Goal: Task Accomplishment & Management: Use online tool/utility

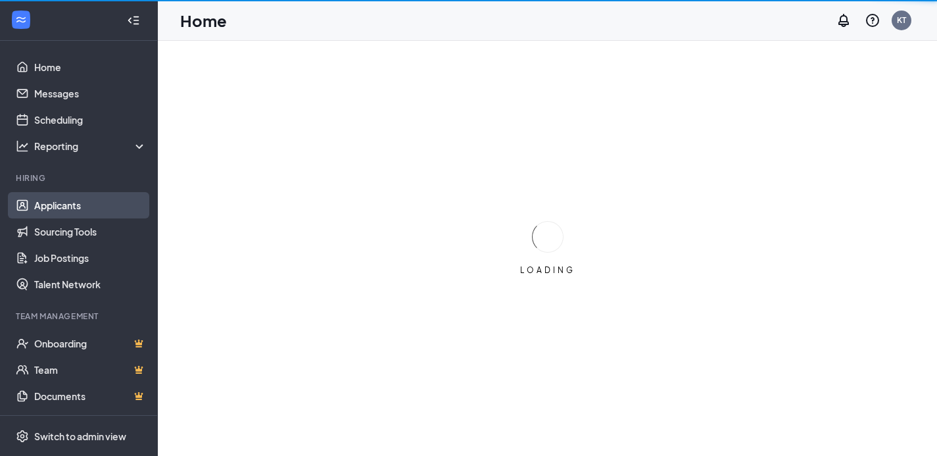
click at [46, 199] on link "Applicants" at bounding box center [90, 205] width 112 height 26
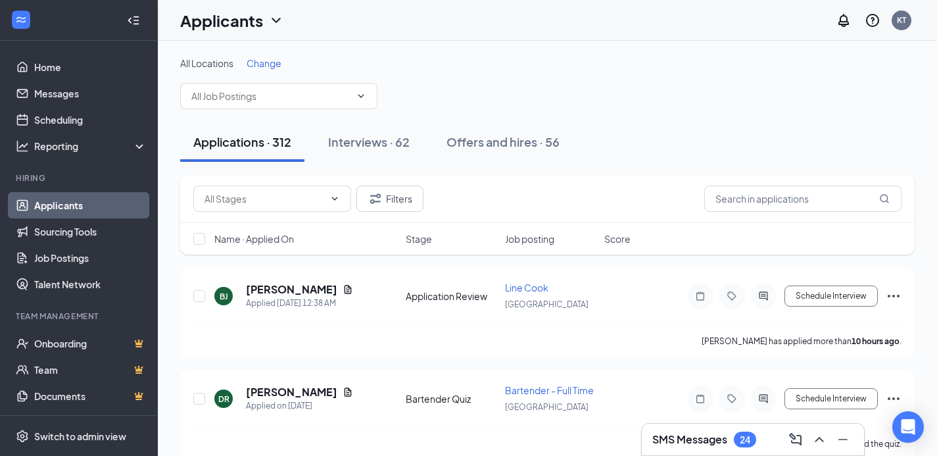
click at [270, 63] on span "Change" at bounding box center [264, 63] width 35 height 12
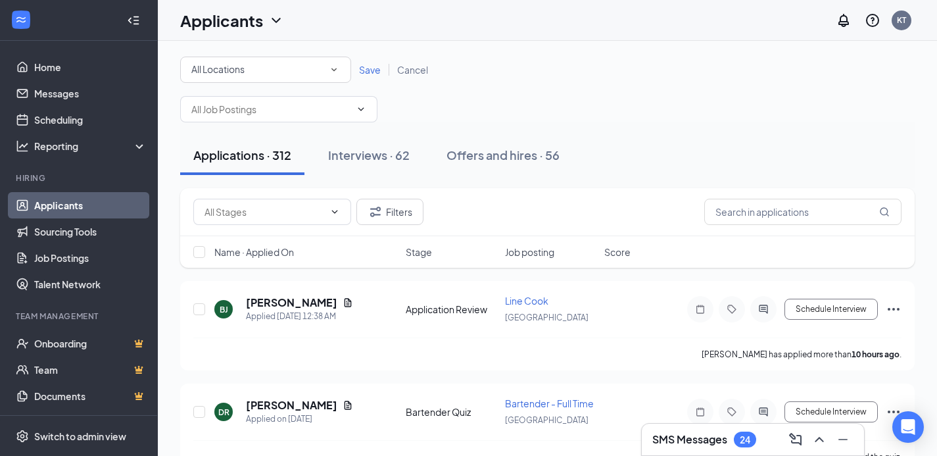
click at [238, 73] on span "All Locations" at bounding box center [217, 69] width 53 height 12
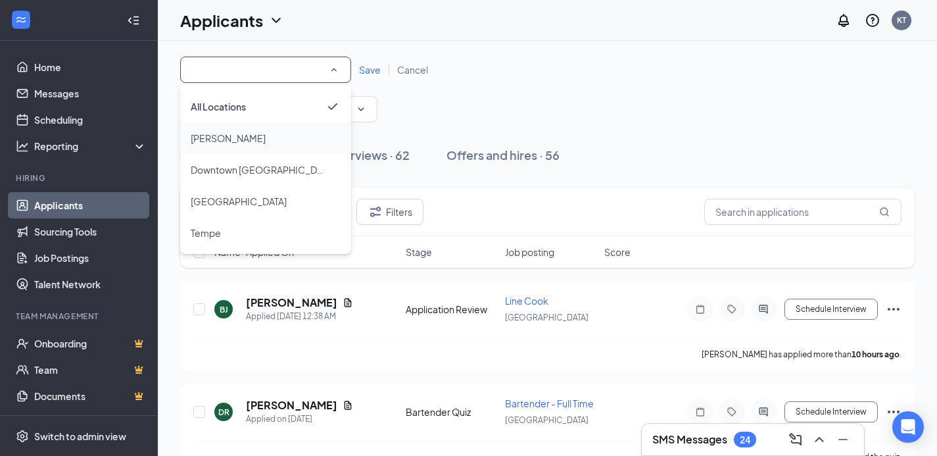
click at [221, 131] on span "[PERSON_NAME]" at bounding box center [228, 138] width 75 height 16
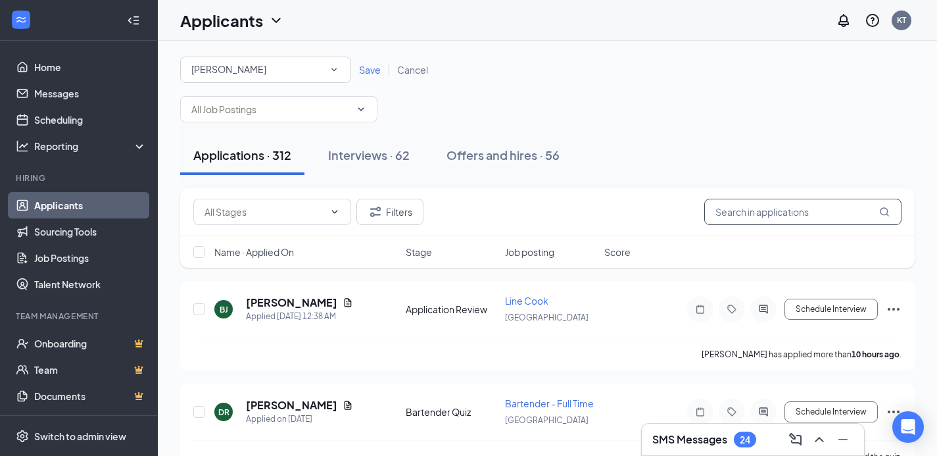
click at [797, 216] on input "text" at bounding box center [802, 212] width 197 height 26
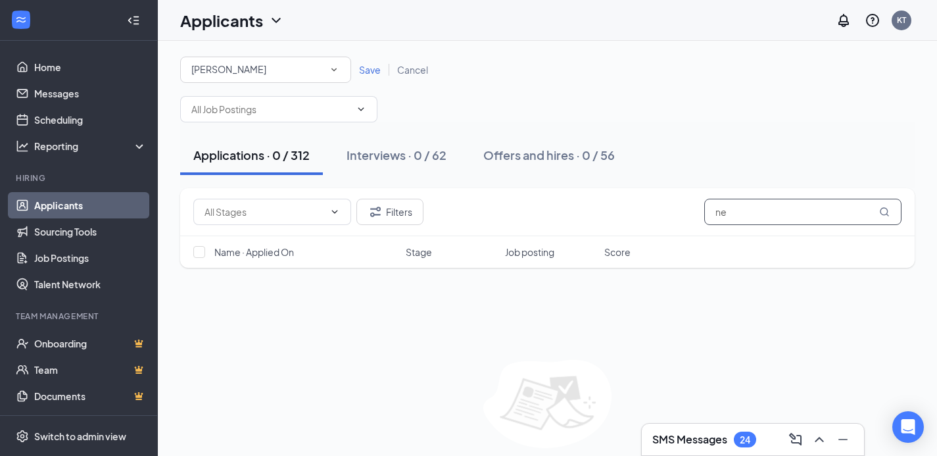
type input "n"
type input "alyssa"
click at [408, 160] on div "Interviews · 1 / 62" at bounding box center [395, 155] width 96 height 16
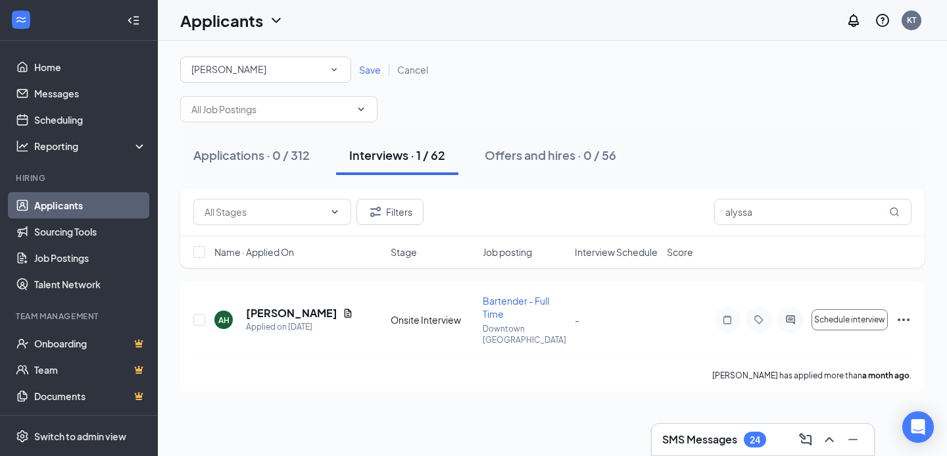
click at [232, 78] on div "All Locations [GEOGRAPHIC_DATA]" at bounding box center [265, 70] width 171 height 26
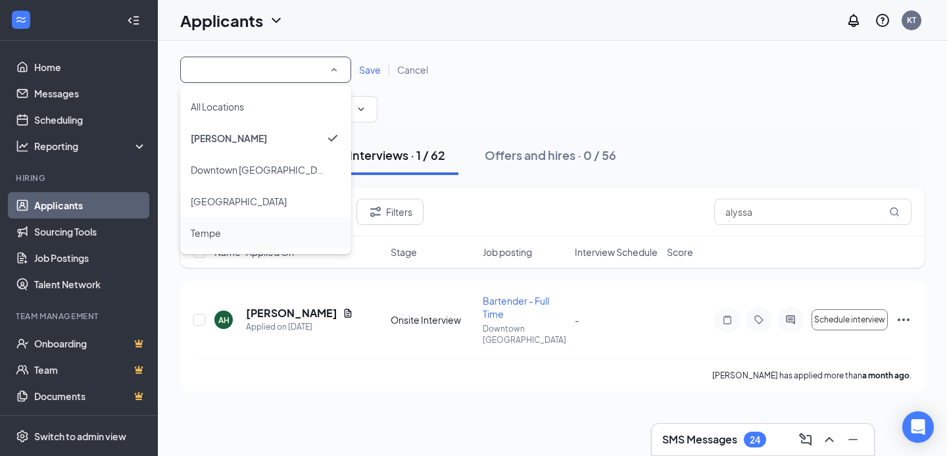
click at [221, 240] on div "Tempe" at bounding box center [266, 233] width 150 height 16
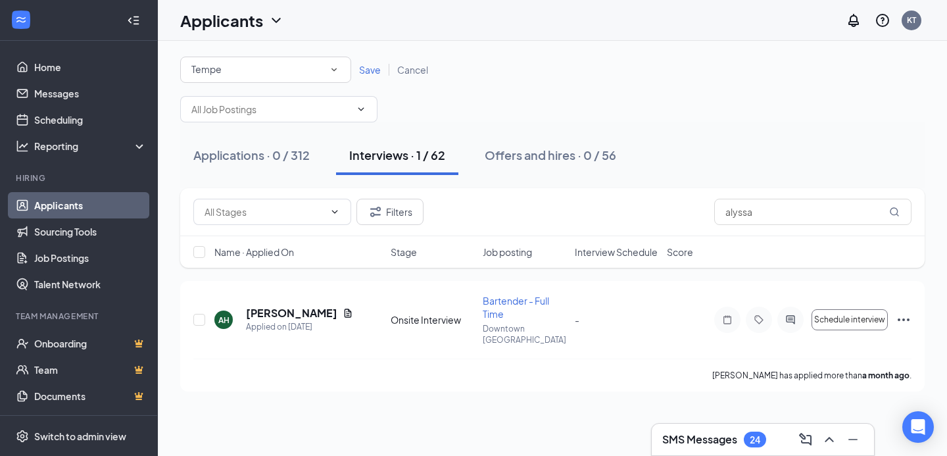
click at [371, 70] on span "Save" at bounding box center [370, 70] width 22 height 12
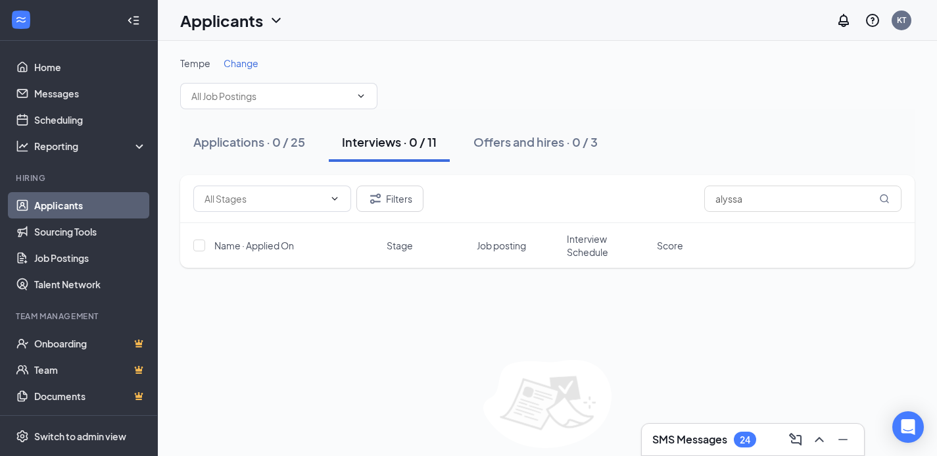
click at [245, 64] on span "Change" at bounding box center [241, 63] width 35 height 12
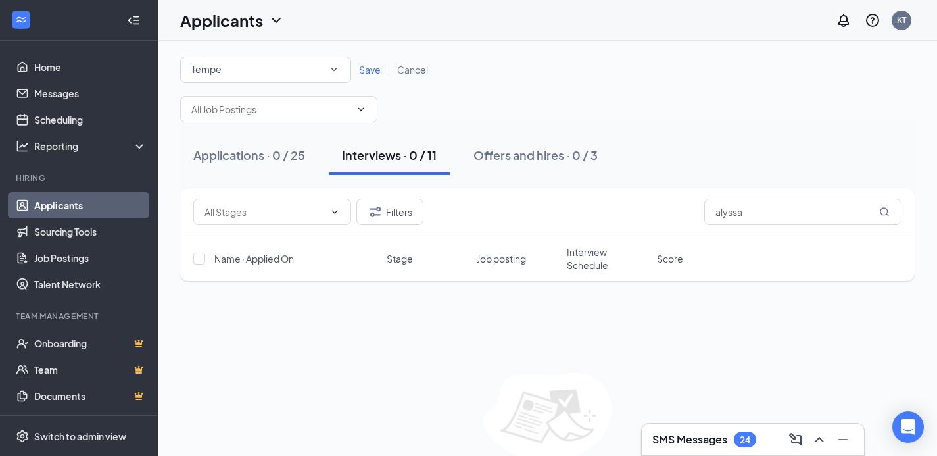
click at [232, 72] on div "Tempe" at bounding box center [265, 70] width 149 height 16
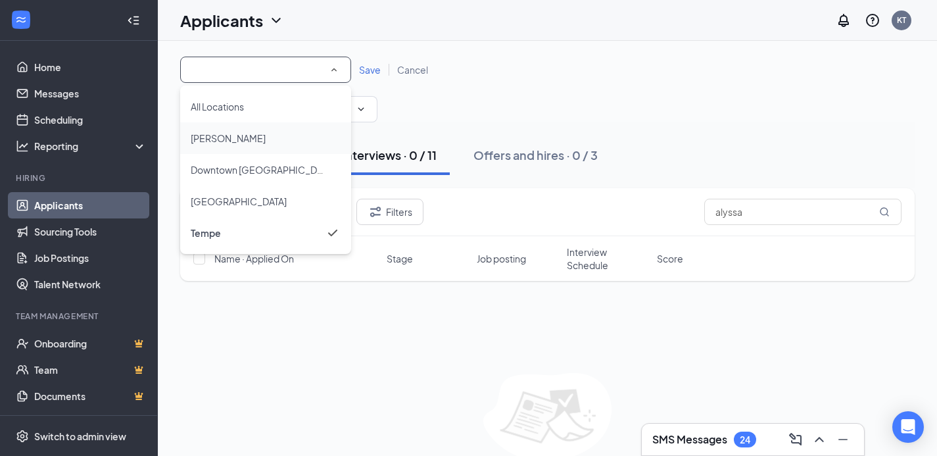
click at [216, 134] on span "[PERSON_NAME]" at bounding box center [228, 138] width 75 height 12
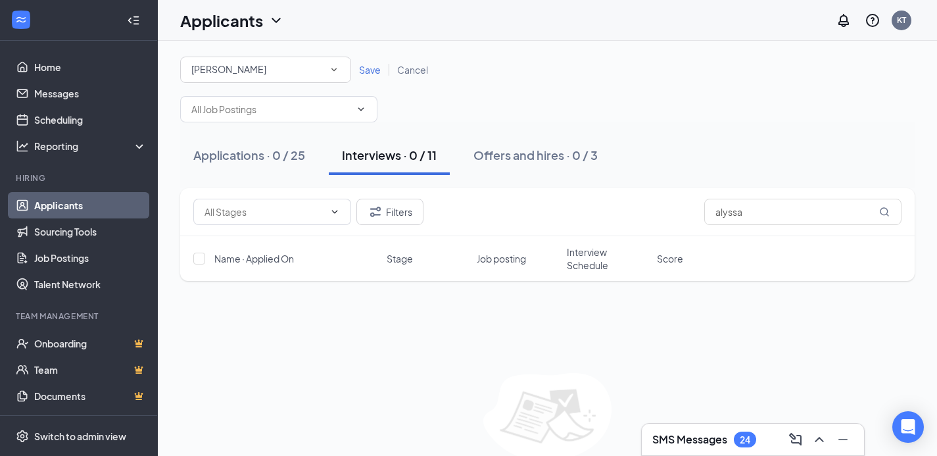
click at [220, 80] on div "All Locations [GEOGRAPHIC_DATA]" at bounding box center [265, 70] width 171 height 26
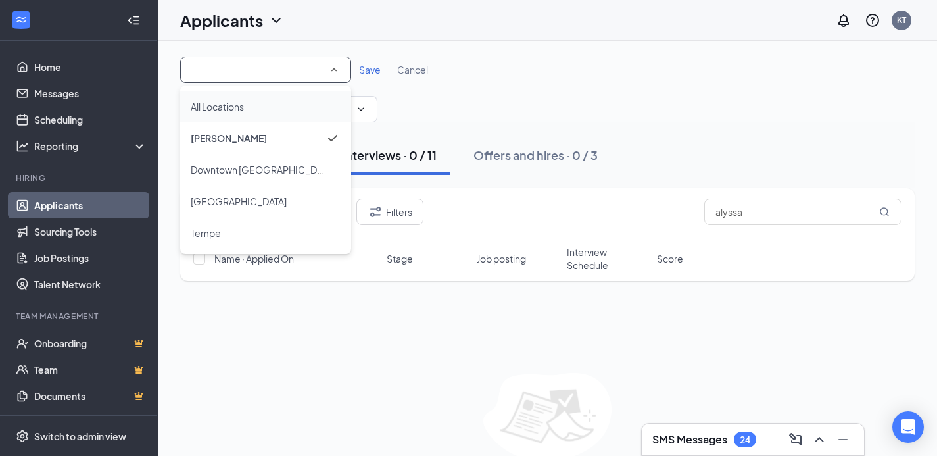
click at [216, 104] on span "All Locations" at bounding box center [217, 107] width 53 height 12
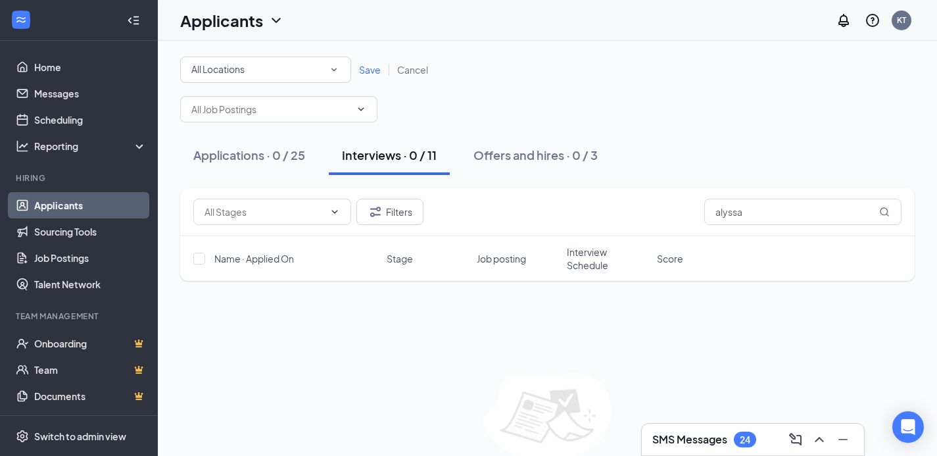
click at [365, 72] on span "Save" at bounding box center [370, 70] width 22 height 12
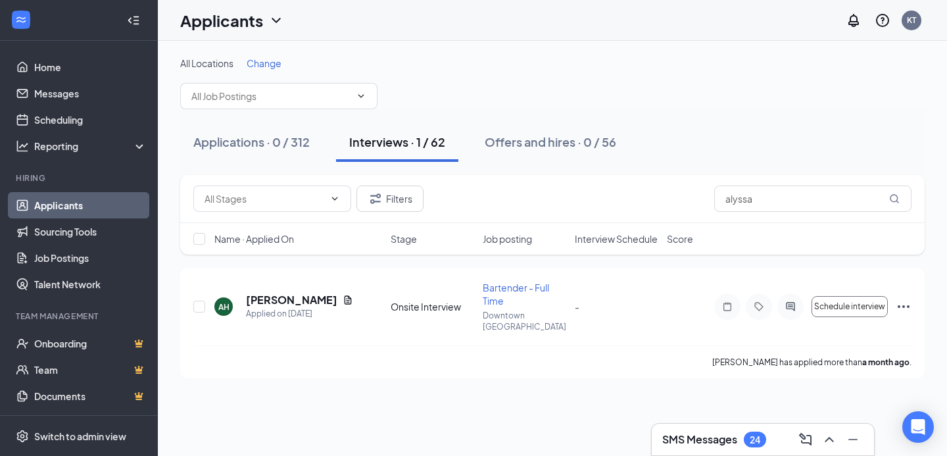
click at [267, 63] on span "Change" at bounding box center [264, 63] width 35 height 12
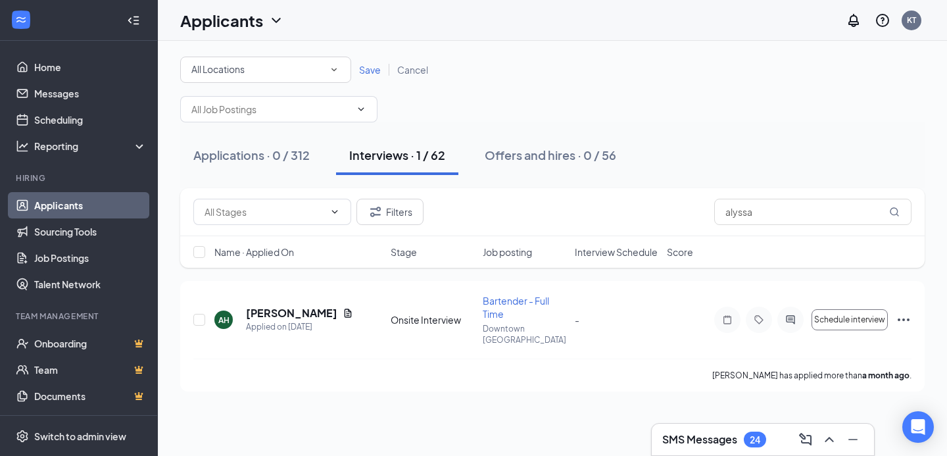
click at [267, 63] on div "All Locations" at bounding box center [265, 70] width 149 height 16
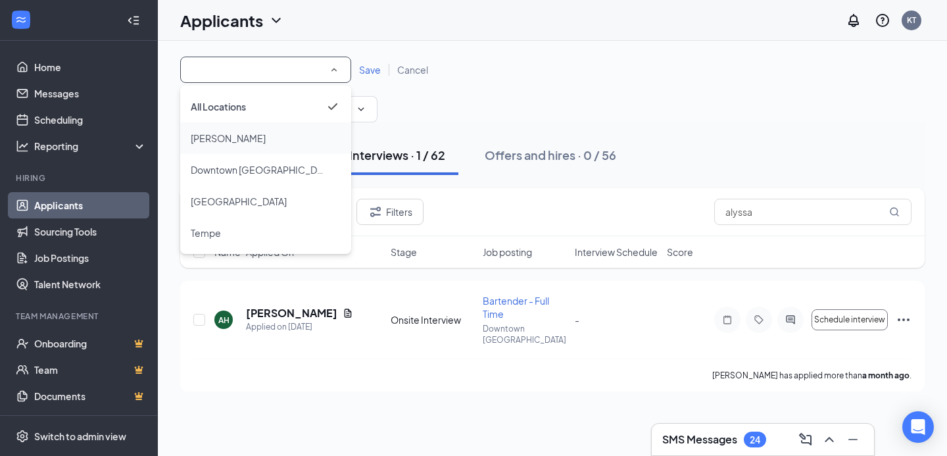
click at [226, 137] on span "[PERSON_NAME]" at bounding box center [228, 138] width 75 height 12
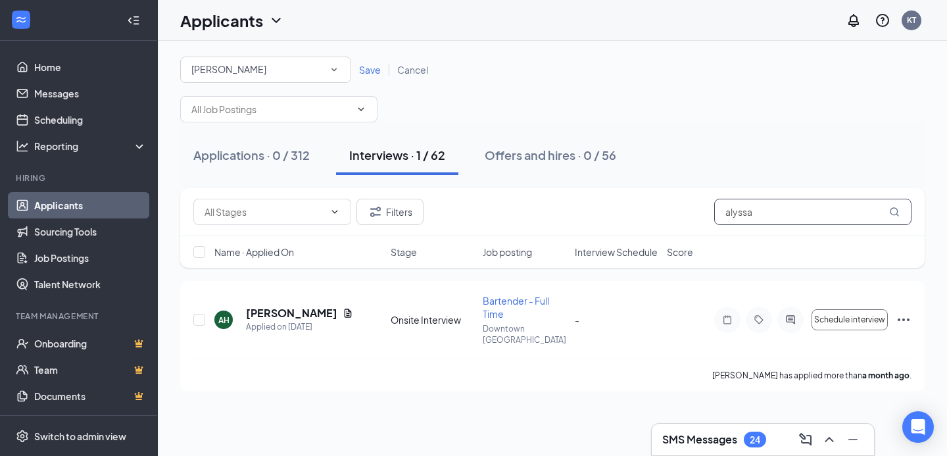
click at [756, 218] on input "alyssa" at bounding box center [812, 212] width 197 height 26
type input "a"
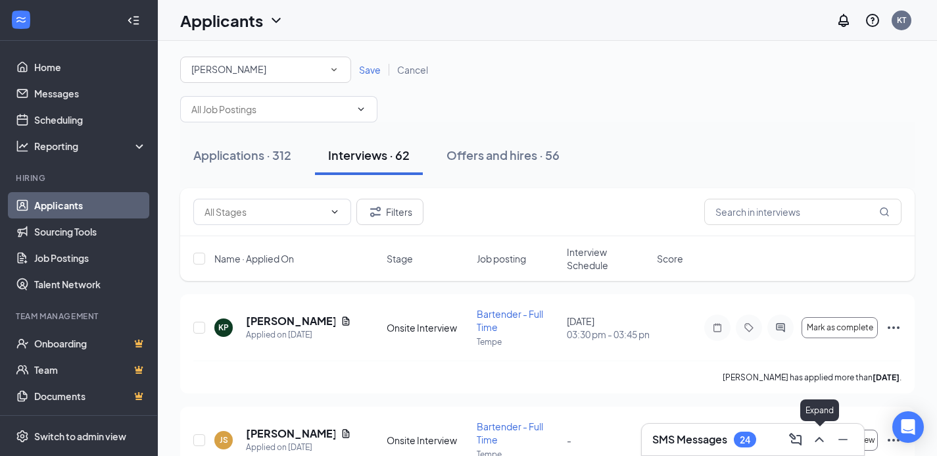
click at [818, 433] on icon "ChevronUp" at bounding box center [820, 439] width 16 height 16
